Goal: Information Seeking & Learning: Compare options

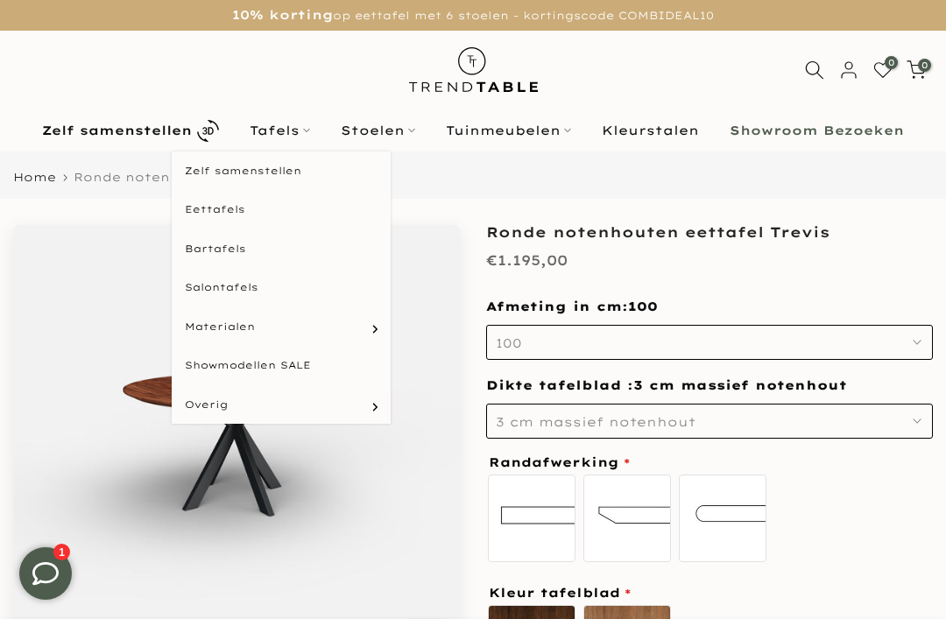
click at [292, 136] on link "Tafels" at bounding box center [280, 130] width 91 height 21
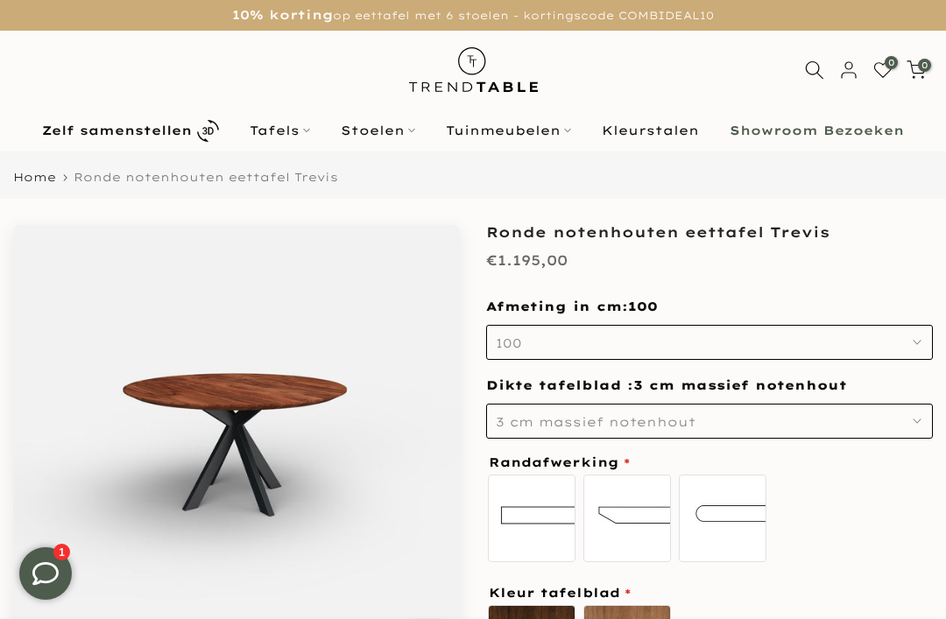
click at [307, 133] on icon at bounding box center [306, 130] width 7 height 7
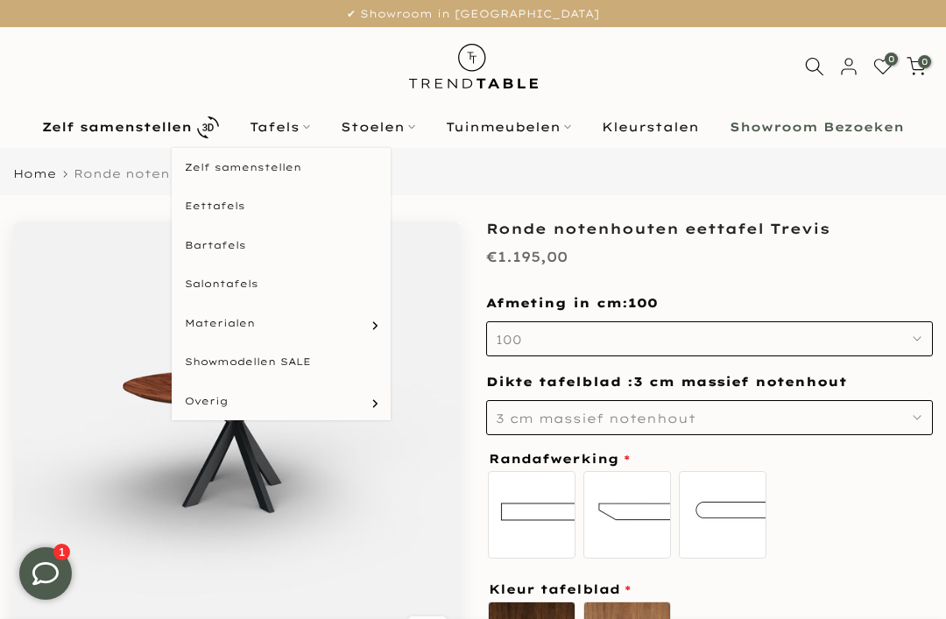
click at [247, 208] on link "Eettafels" at bounding box center [281, 206] width 219 height 39
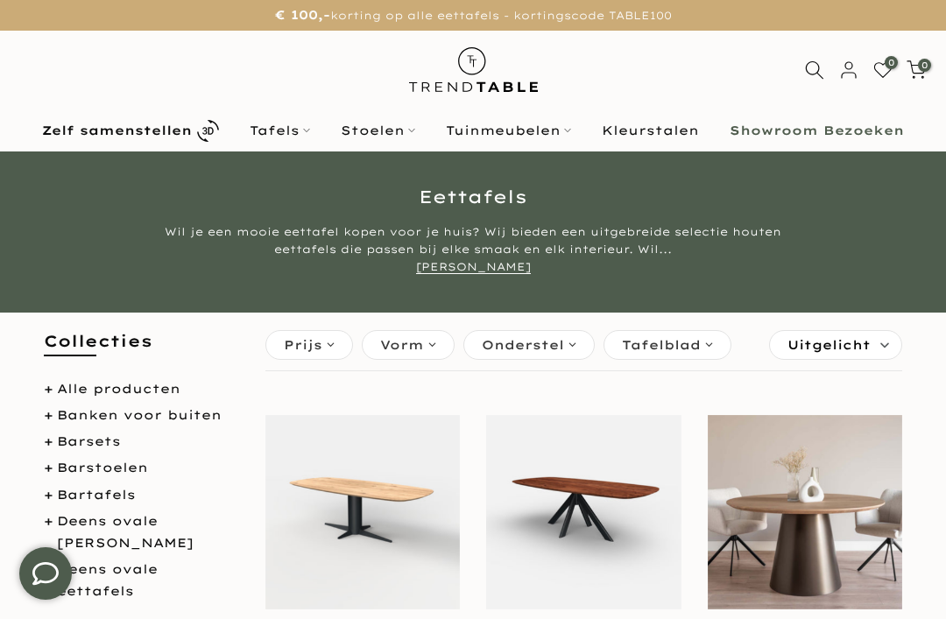
click at [430, 344] on div "Vorm" at bounding box center [408, 345] width 93 height 30
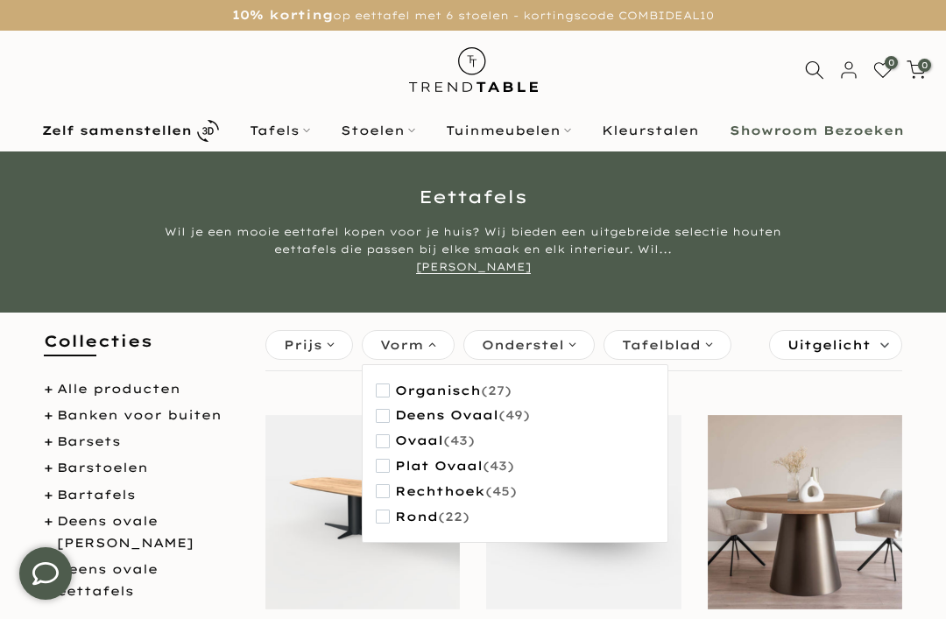
click at [444, 442] on span "(43)" at bounding box center [459, 440] width 32 height 15
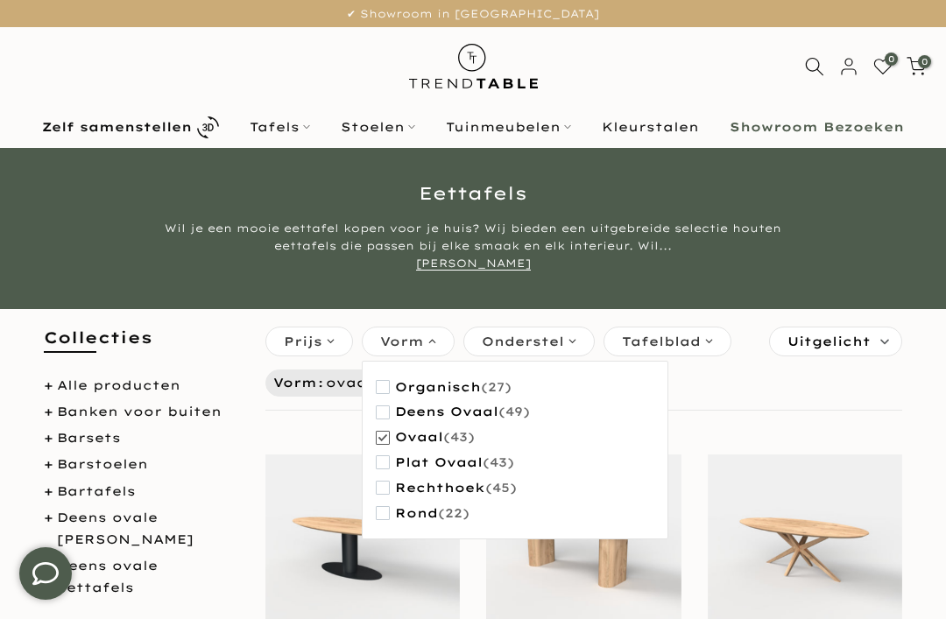
click at [440, 440] on span "ovaal" at bounding box center [419, 437] width 48 height 15
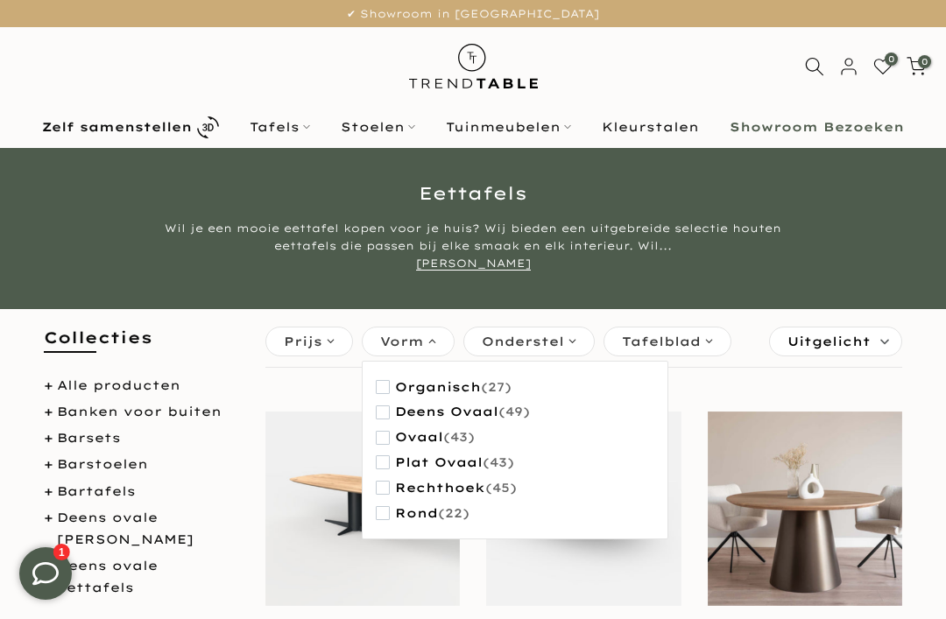
click at [467, 459] on span "plat ovaal" at bounding box center [439, 462] width 88 height 15
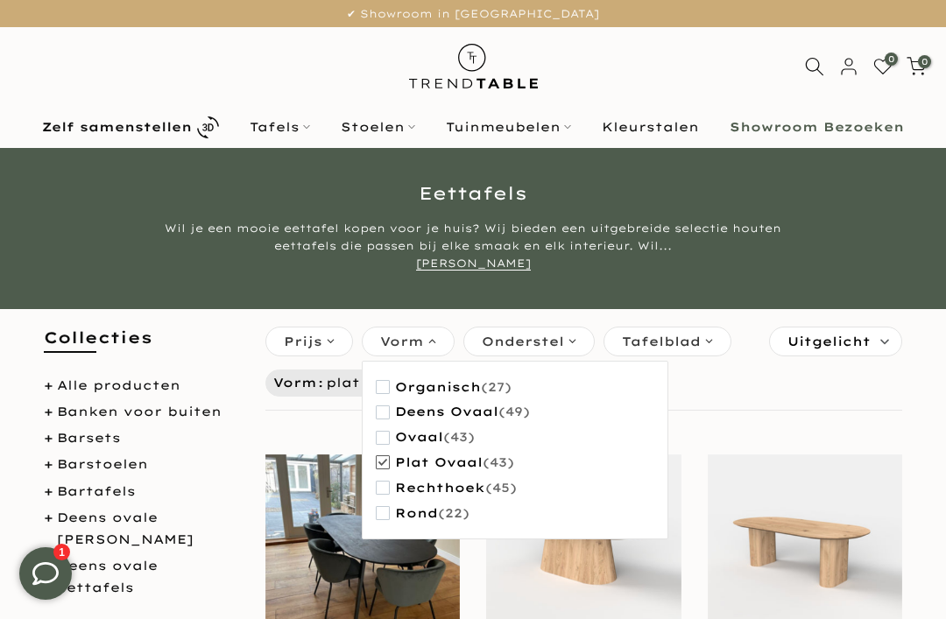
click at [435, 437] on span "ovaal" at bounding box center [419, 437] width 48 height 15
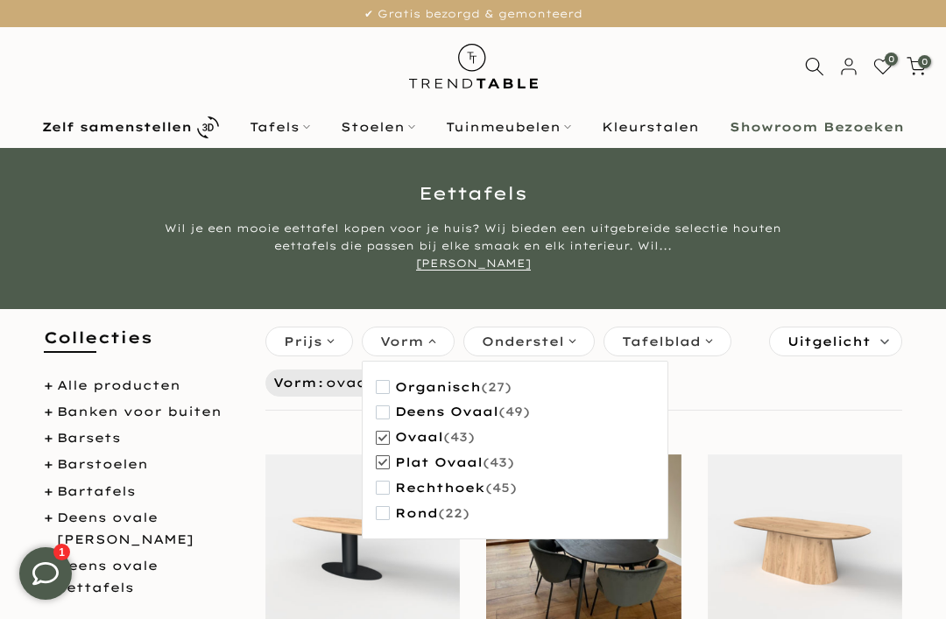
click at [721, 394] on ul "Vorm ovaal Vorm plat ovaal" at bounding box center [584, 383] width 643 height 32
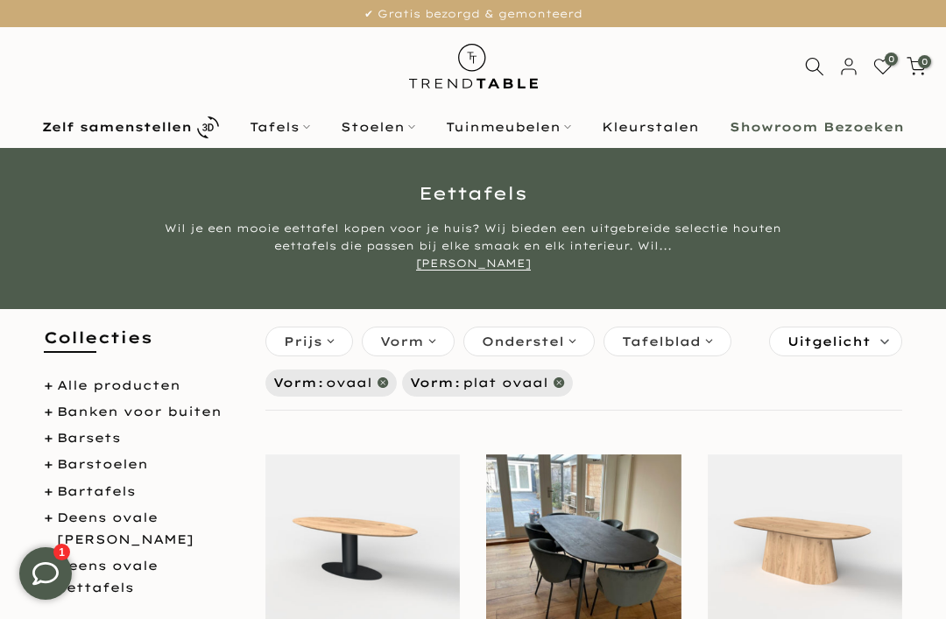
click at [574, 346] on div "Onderstel" at bounding box center [528, 342] width 131 height 30
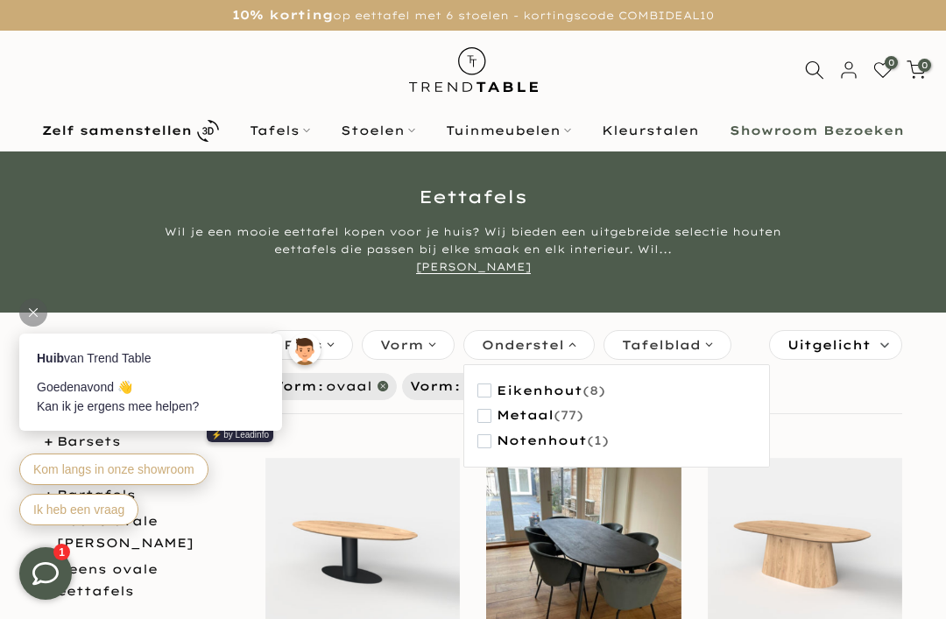
click at [795, 404] on div "Filter Prijs **** - **** €1.224,00 €3.315,00 Vorm Wis organisch (27) deens ovaa…" at bounding box center [583, 370] width 637 height 88
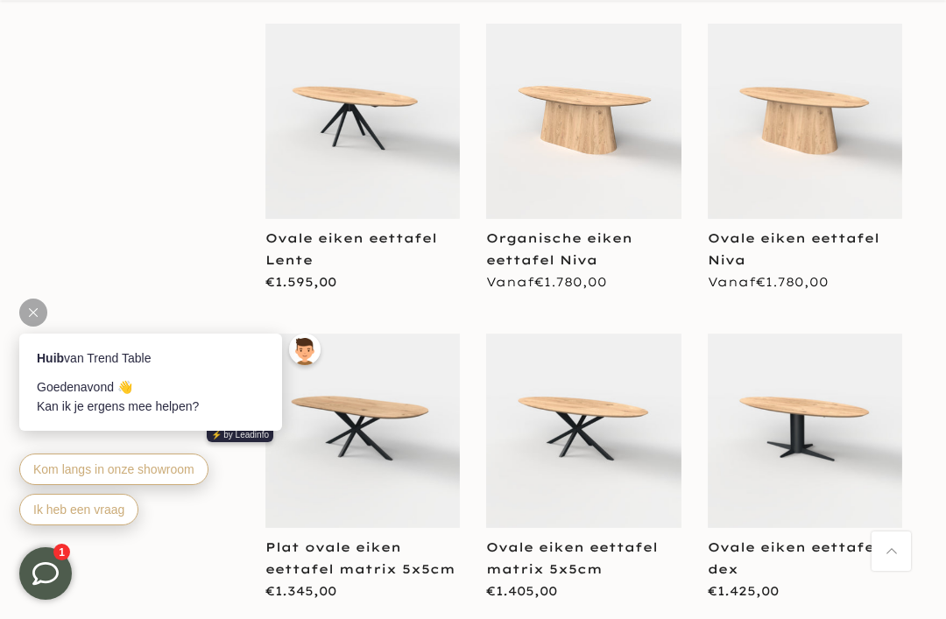
scroll to position [2643, 0]
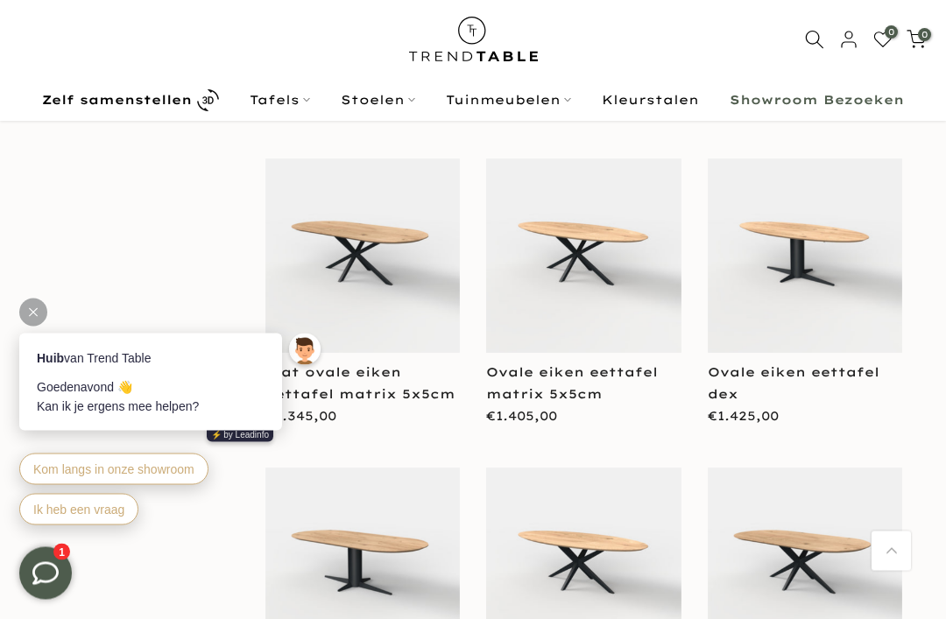
scroll to position [2812, 0]
